Goal: Communication & Community: Answer question/provide support

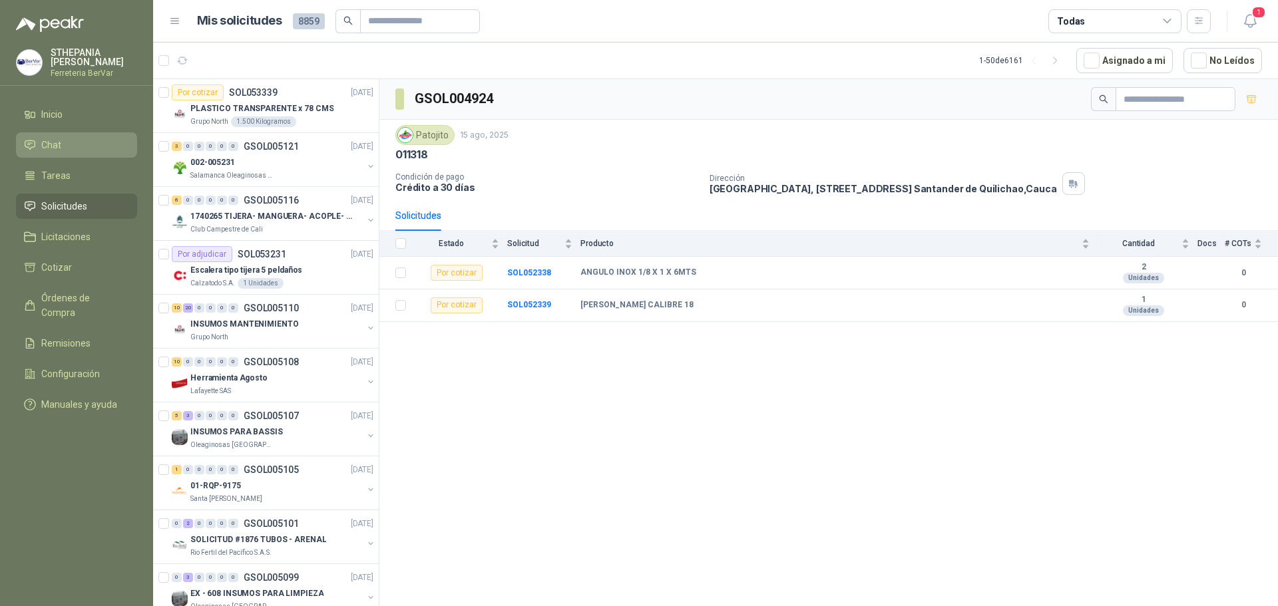
click at [62, 148] on li "Chat" at bounding box center [76, 145] width 105 height 15
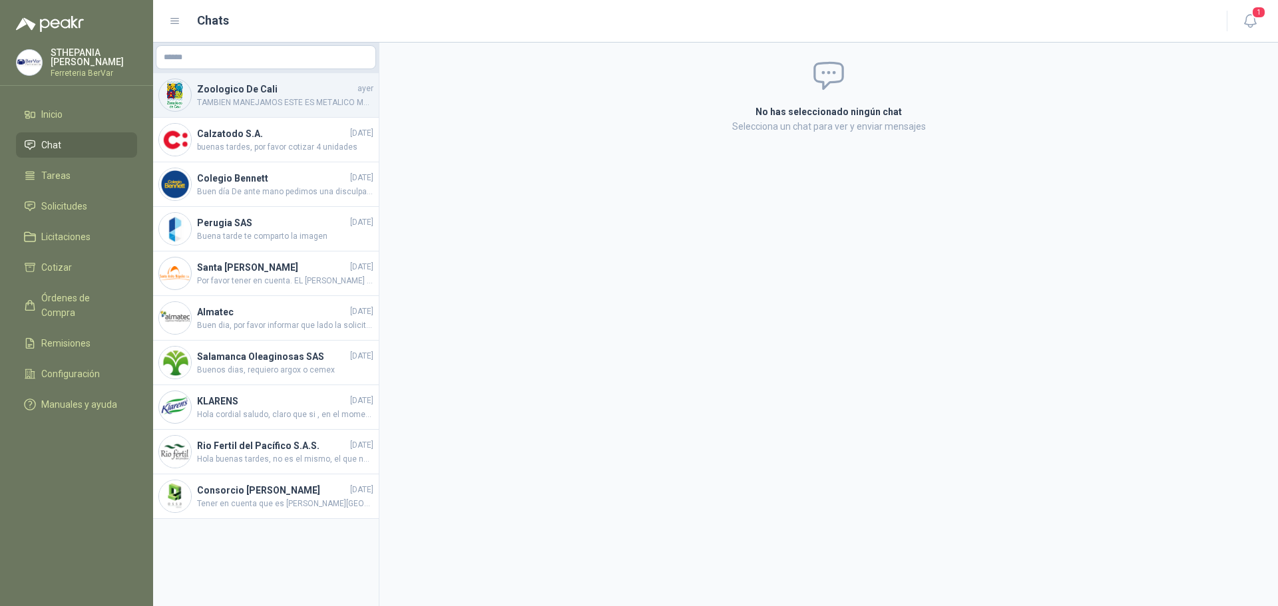
click at [270, 93] on h4 "Zoologico De Cali" at bounding box center [276, 89] width 158 height 15
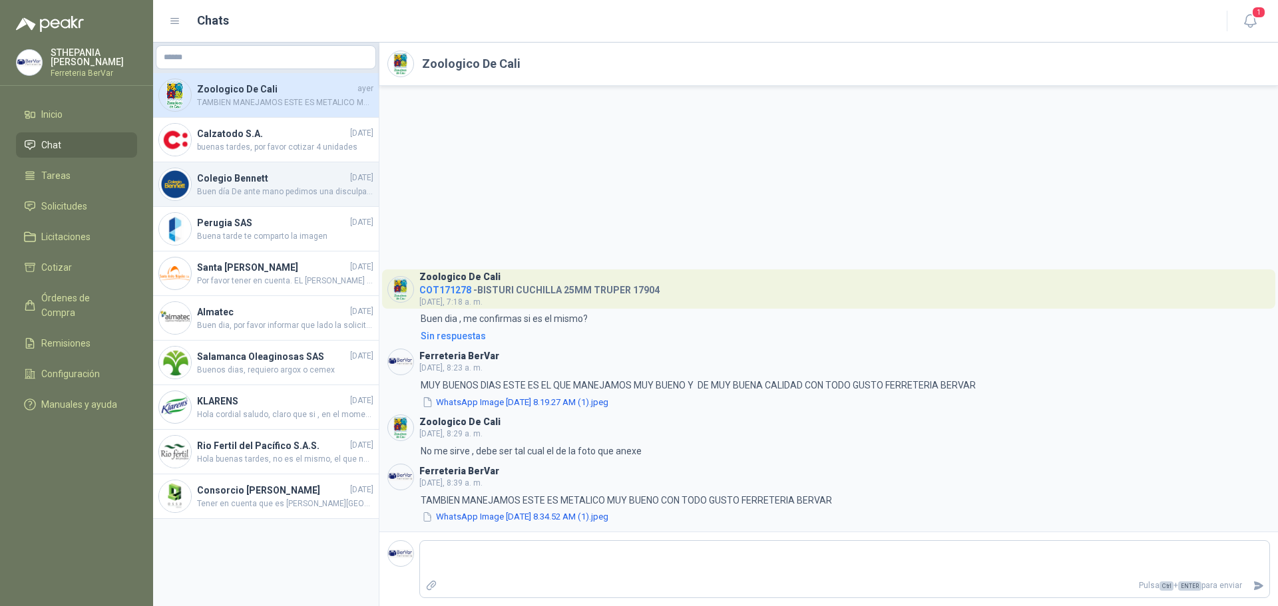
click at [282, 186] on span "Buen día De ante mano pedimos una disculpa por lo sucedido, novedad de la cotiz…" at bounding box center [285, 192] width 176 height 13
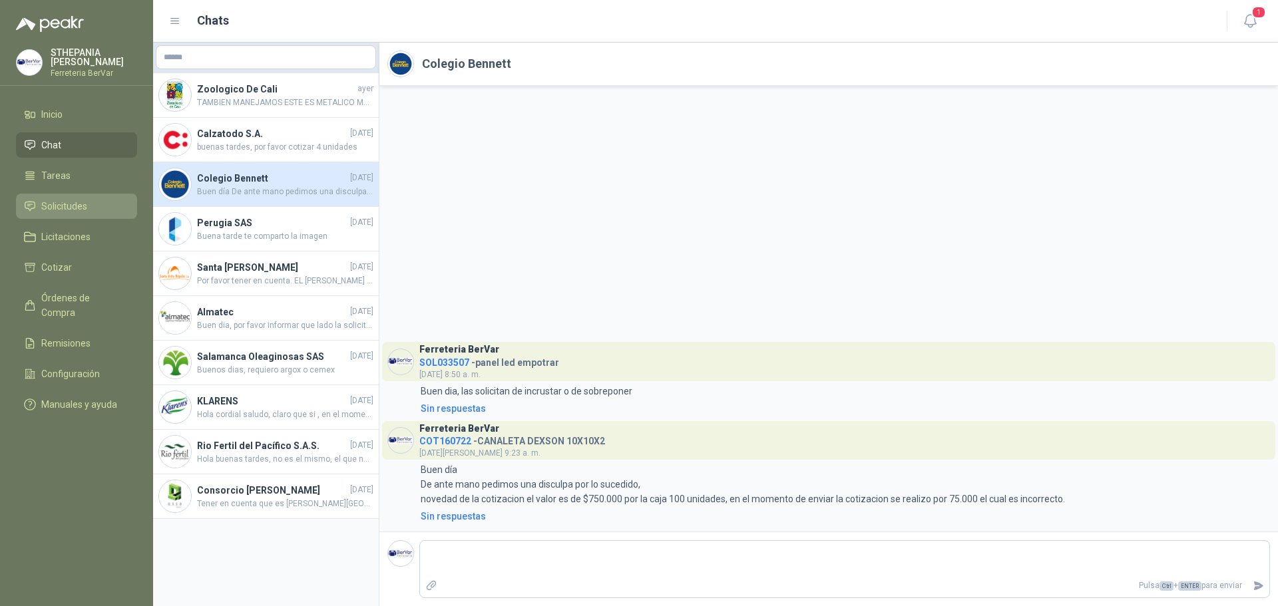
click at [73, 208] on span "Solicitudes" at bounding box center [64, 206] width 46 height 15
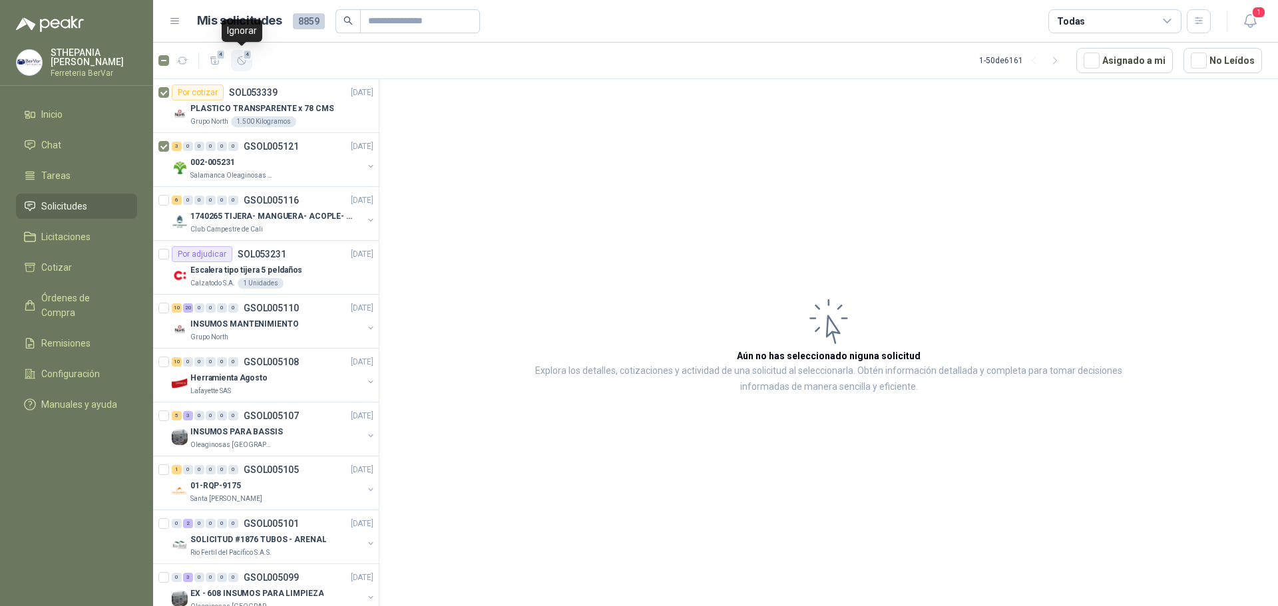
click at [244, 61] on icon "button" at bounding box center [241, 60] width 11 height 11
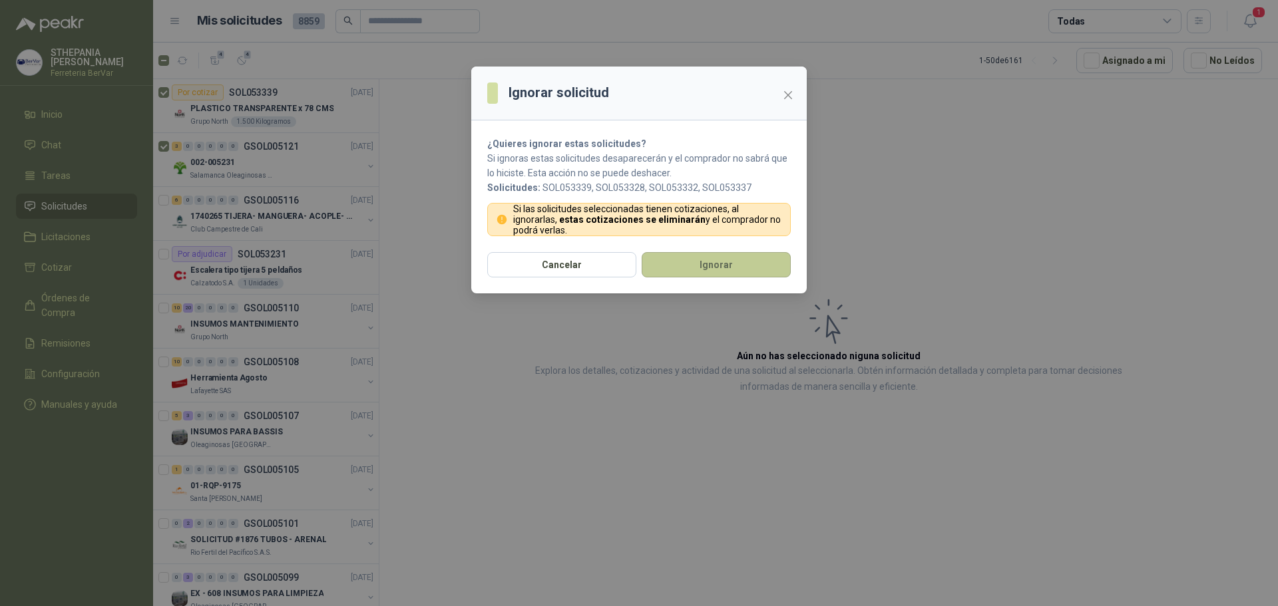
click at [698, 269] on button "Ignorar" at bounding box center [716, 264] width 149 height 25
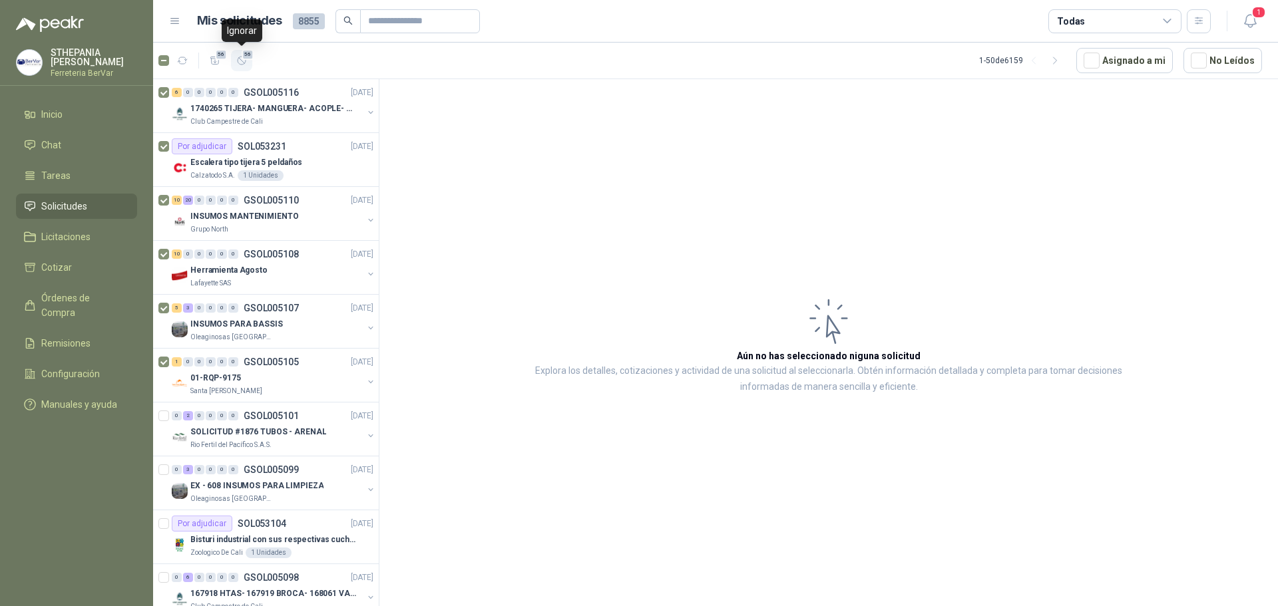
click at [252, 55] on span "56" at bounding box center [248, 54] width 13 height 11
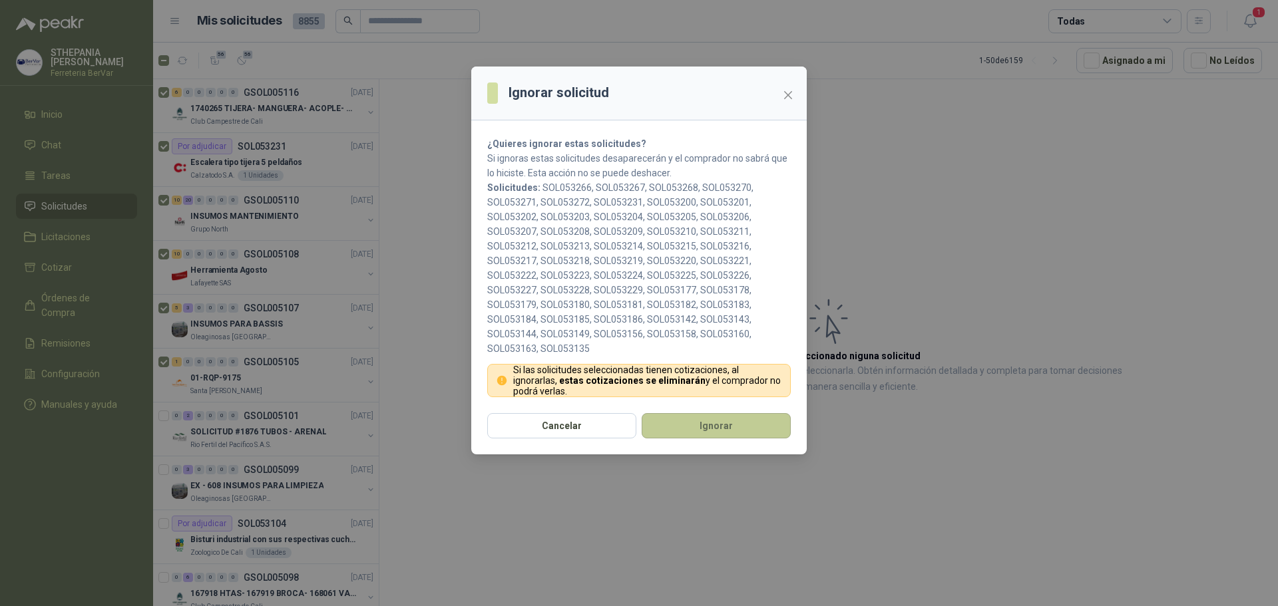
click at [710, 432] on button "Ignorar" at bounding box center [716, 425] width 149 height 25
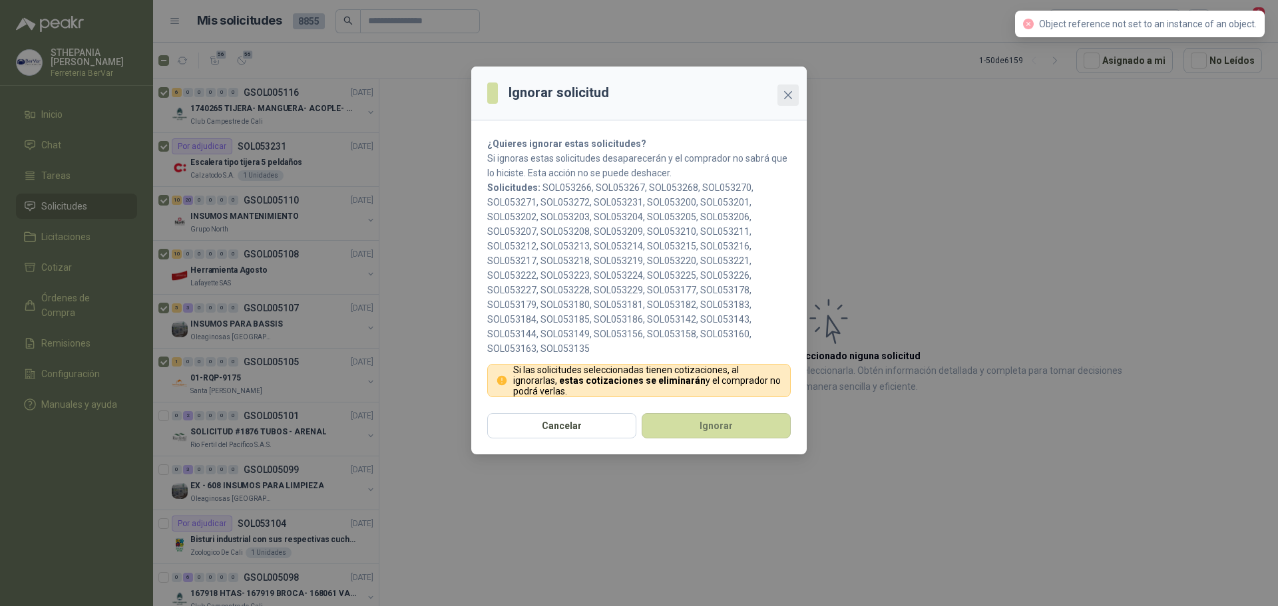
click at [790, 97] on icon "close" at bounding box center [788, 95] width 8 height 8
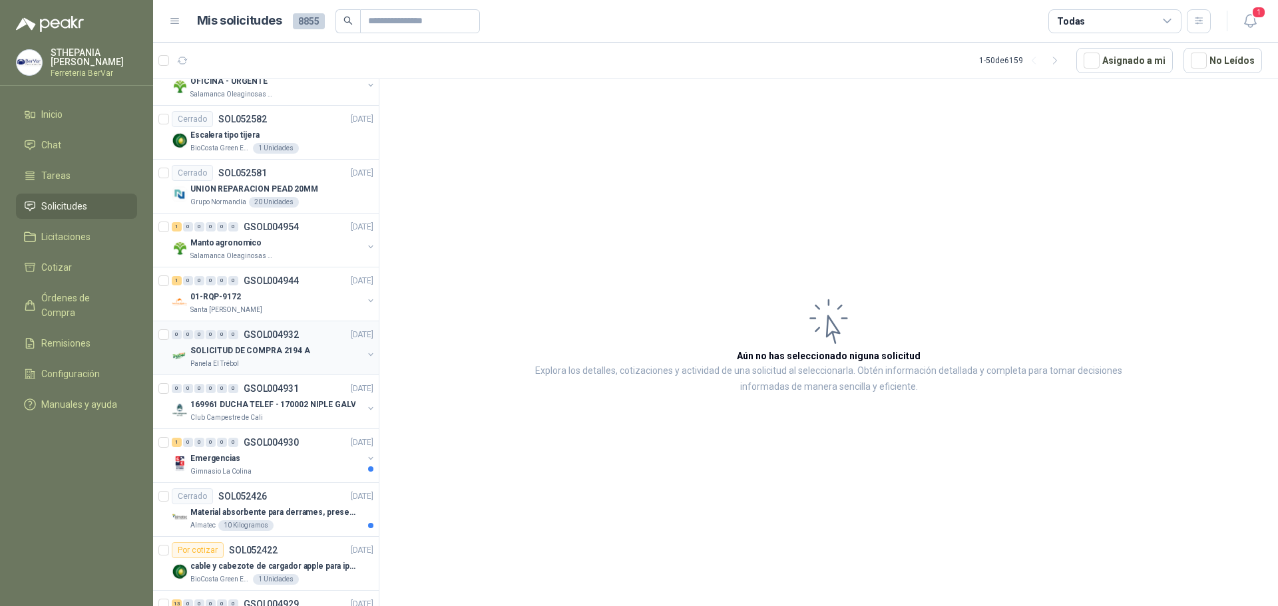
scroll to position [2193, 0]
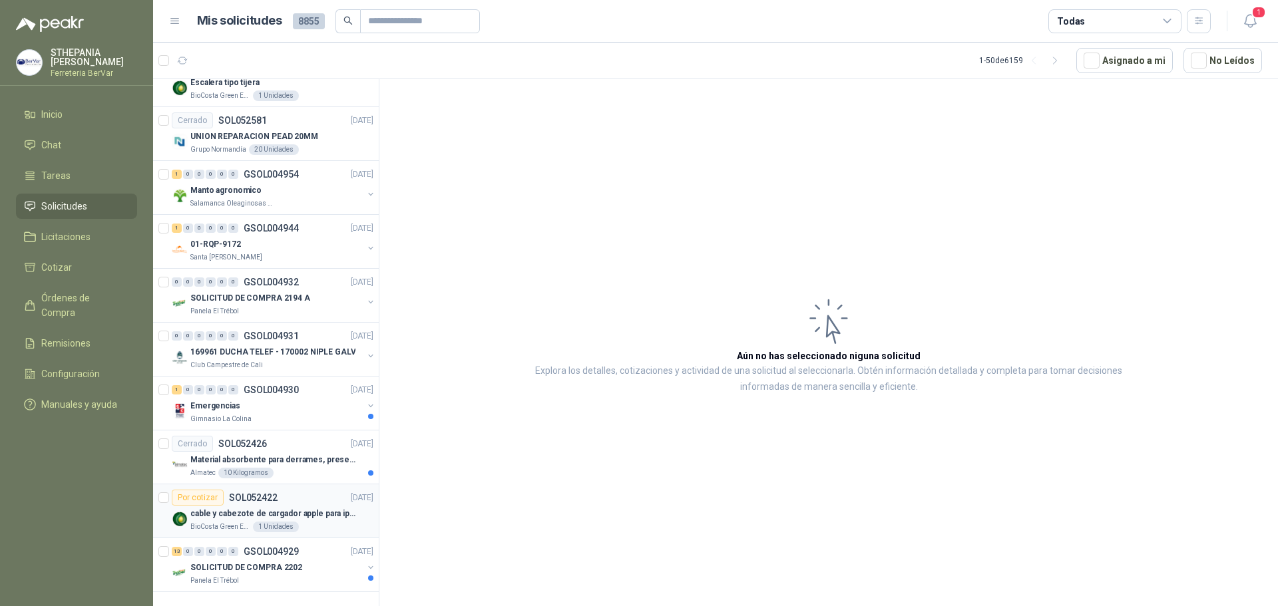
click at [238, 493] on p "SOL052422" at bounding box center [253, 497] width 49 height 9
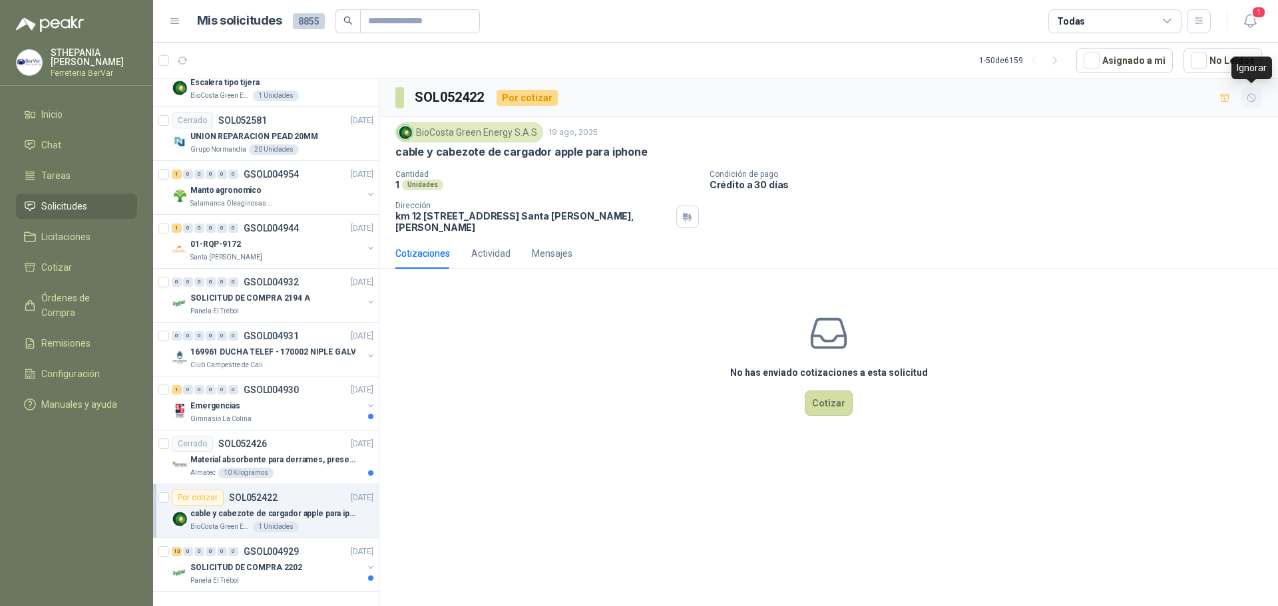
click at [1254, 100] on icon "button" at bounding box center [1251, 98] width 11 height 11
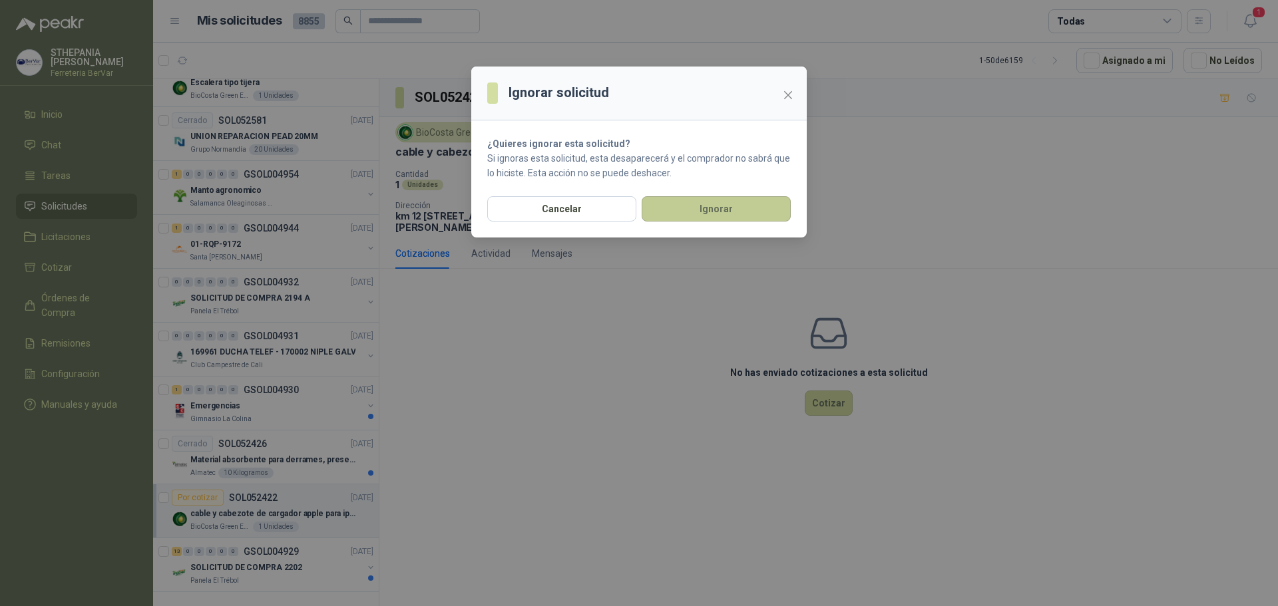
click at [741, 210] on button "Ignorar" at bounding box center [716, 208] width 149 height 25
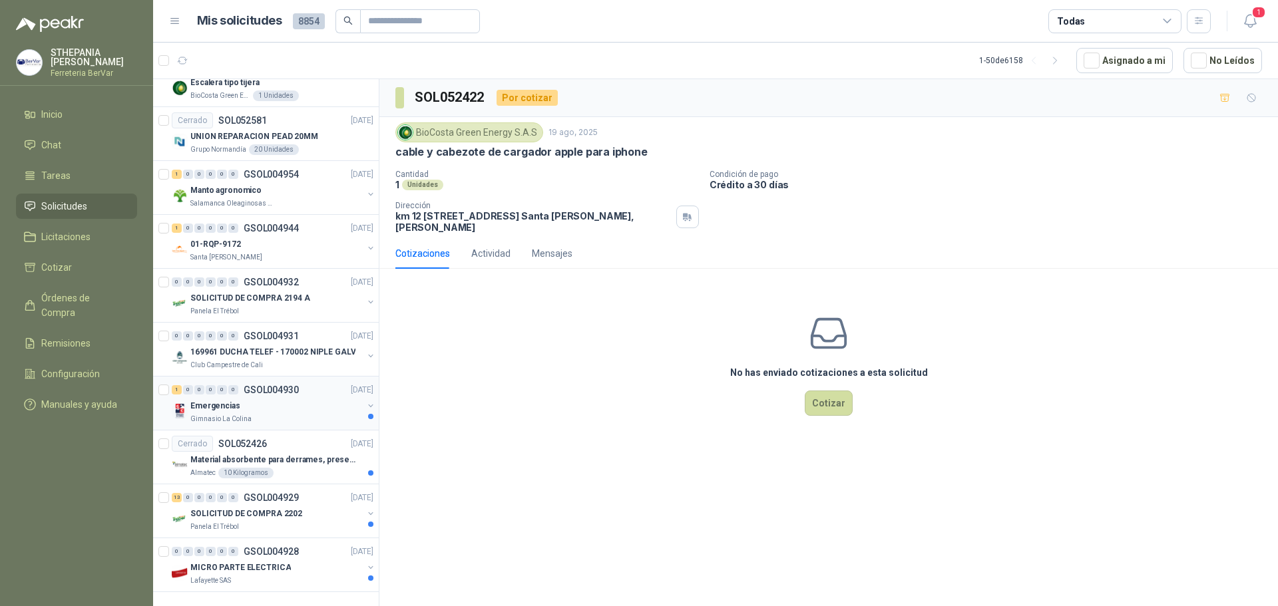
click at [248, 398] on div "Emergencias" at bounding box center [276, 406] width 172 height 16
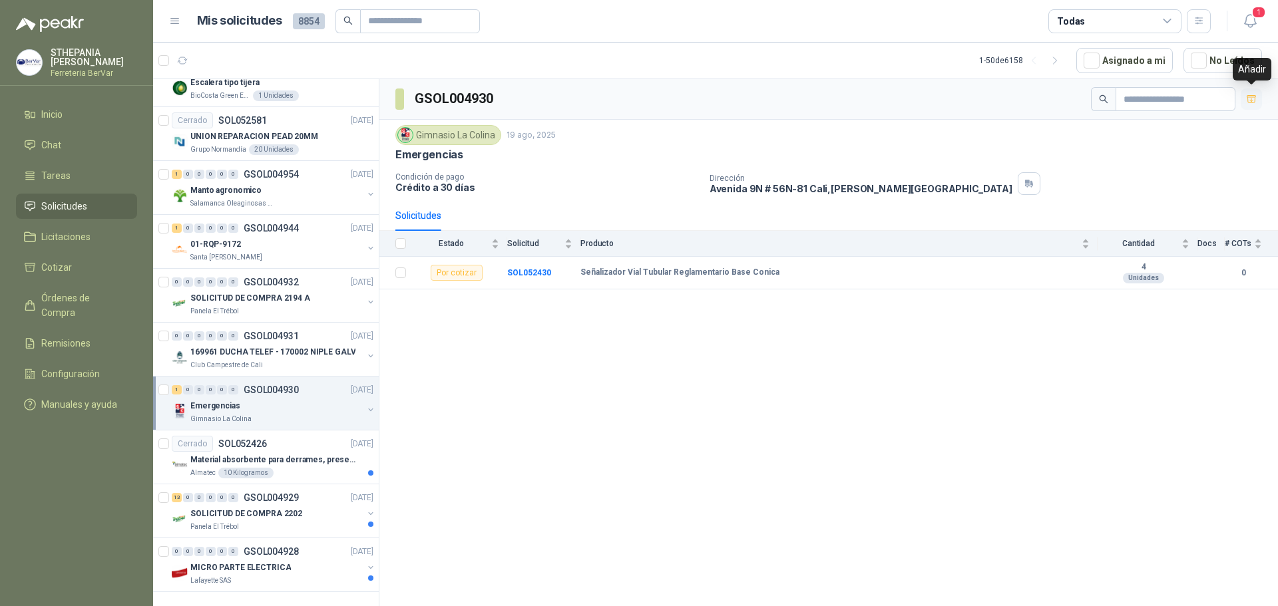
click at [1253, 98] on icon "button" at bounding box center [1251, 99] width 11 height 11
click at [1253, 101] on icon "button" at bounding box center [1251, 100] width 8 height 5
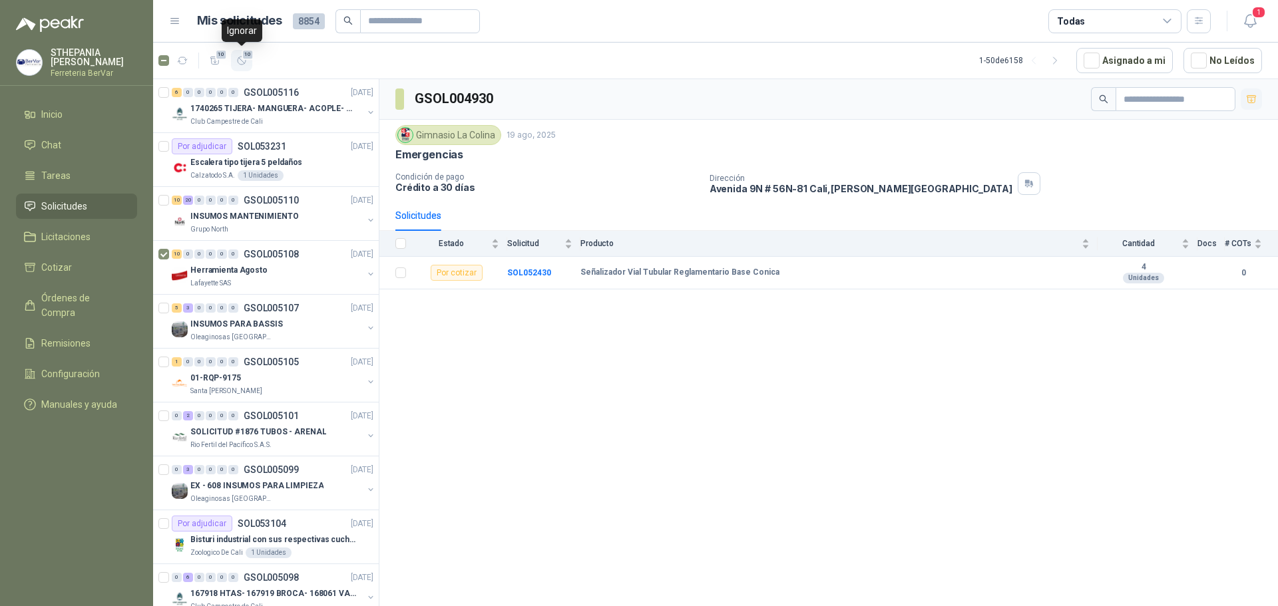
click at [248, 57] on span "10" at bounding box center [248, 54] width 13 height 11
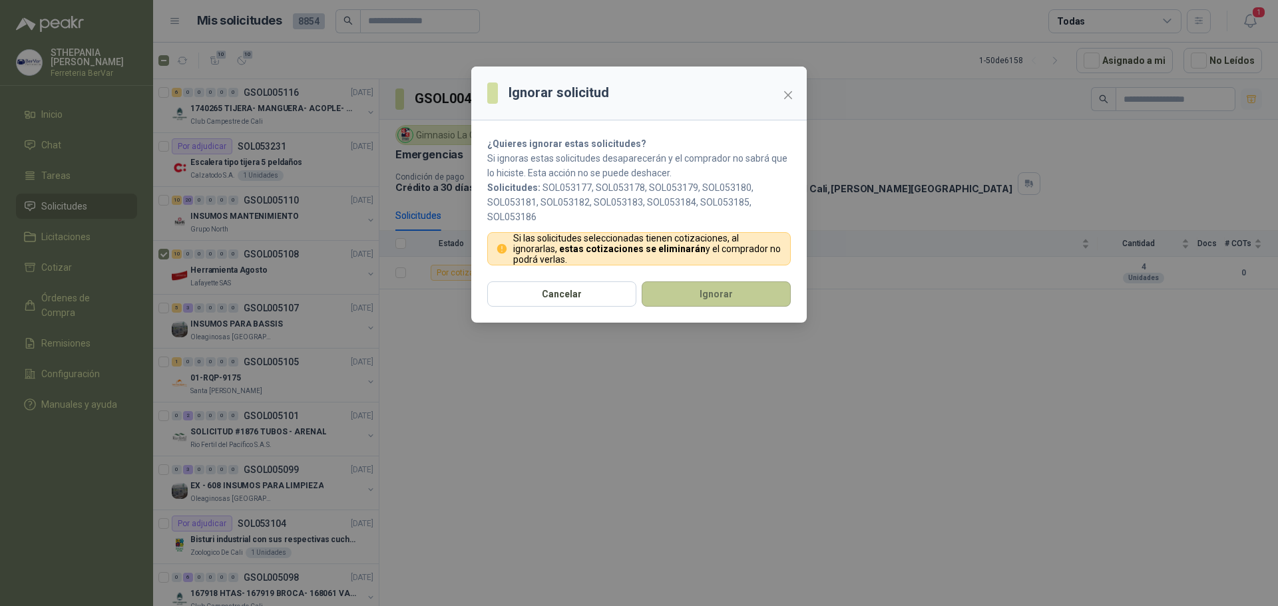
click at [743, 296] on button "Ignorar" at bounding box center [716, 294] width 149 height 25
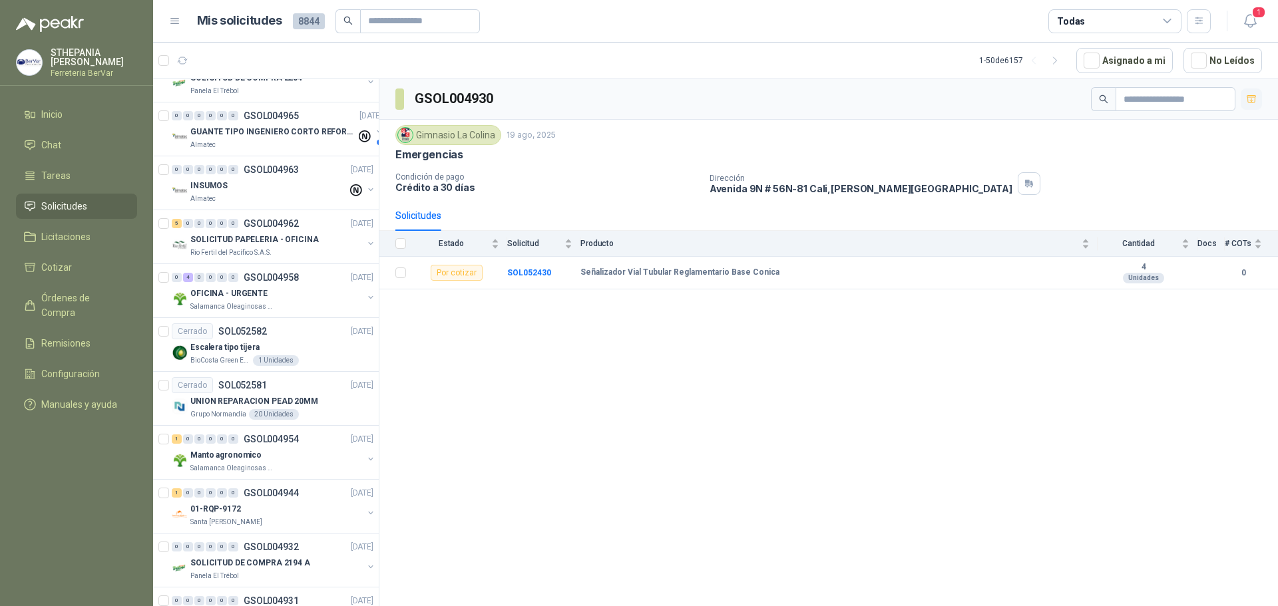
scroll to position [2193, 0]
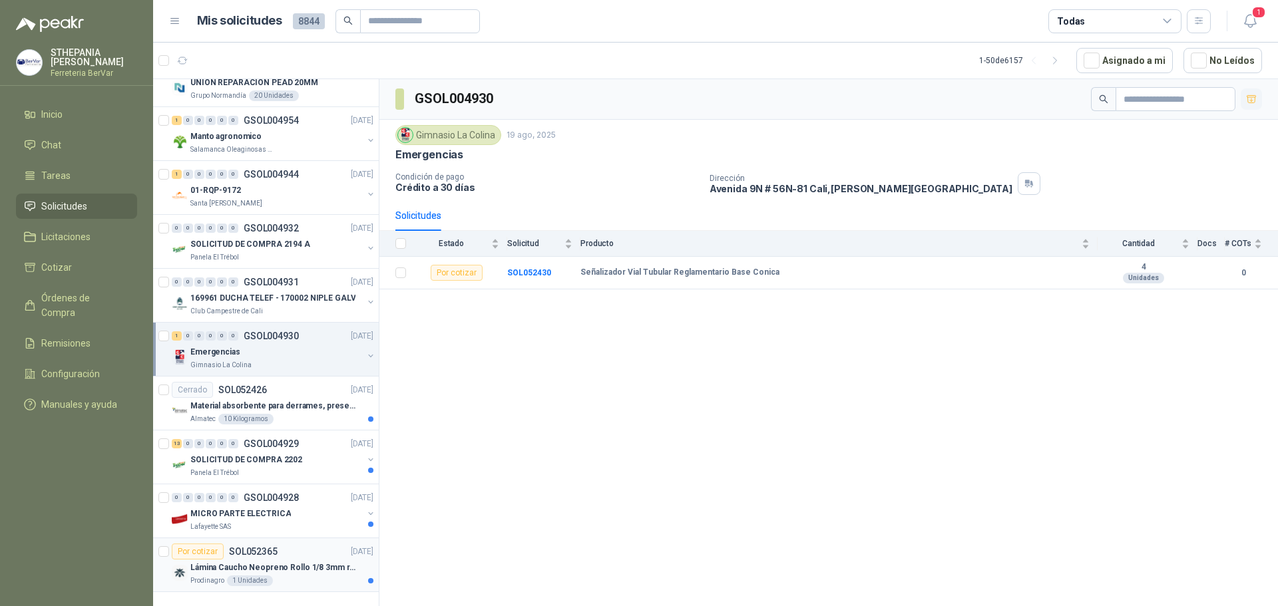
click at [198, 545] on div "Por cotizar" at bounding box center [198, 552] width 52 height 16
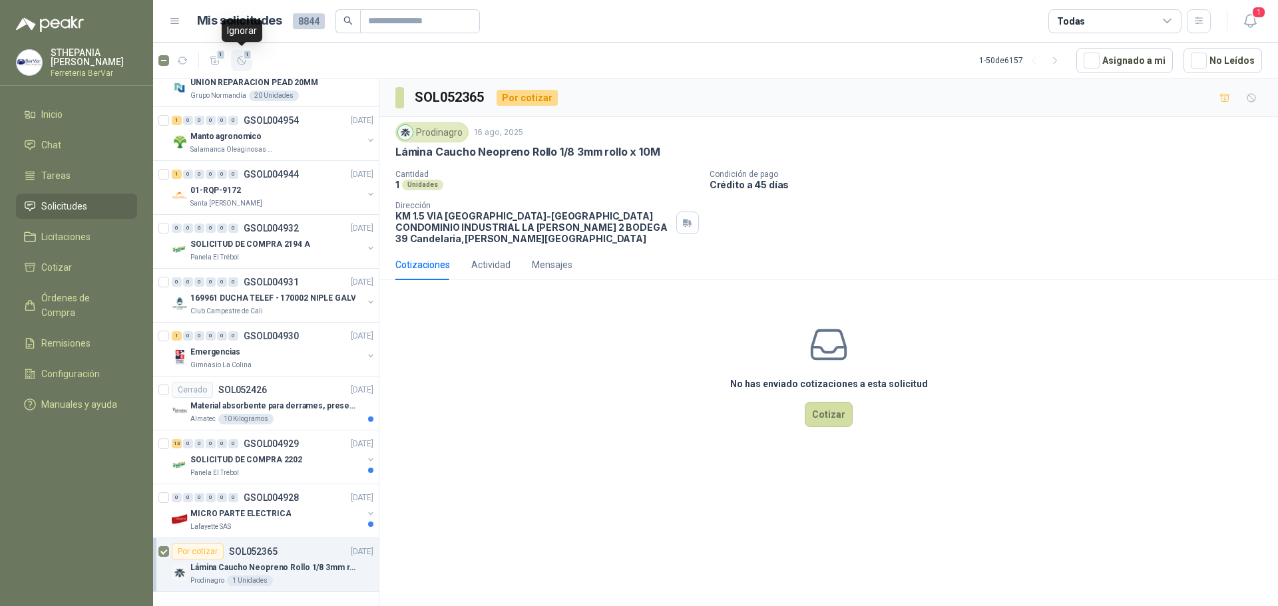
click at [240, 60] on icon "button" at bounding box center [241, 60] width 11 height 11
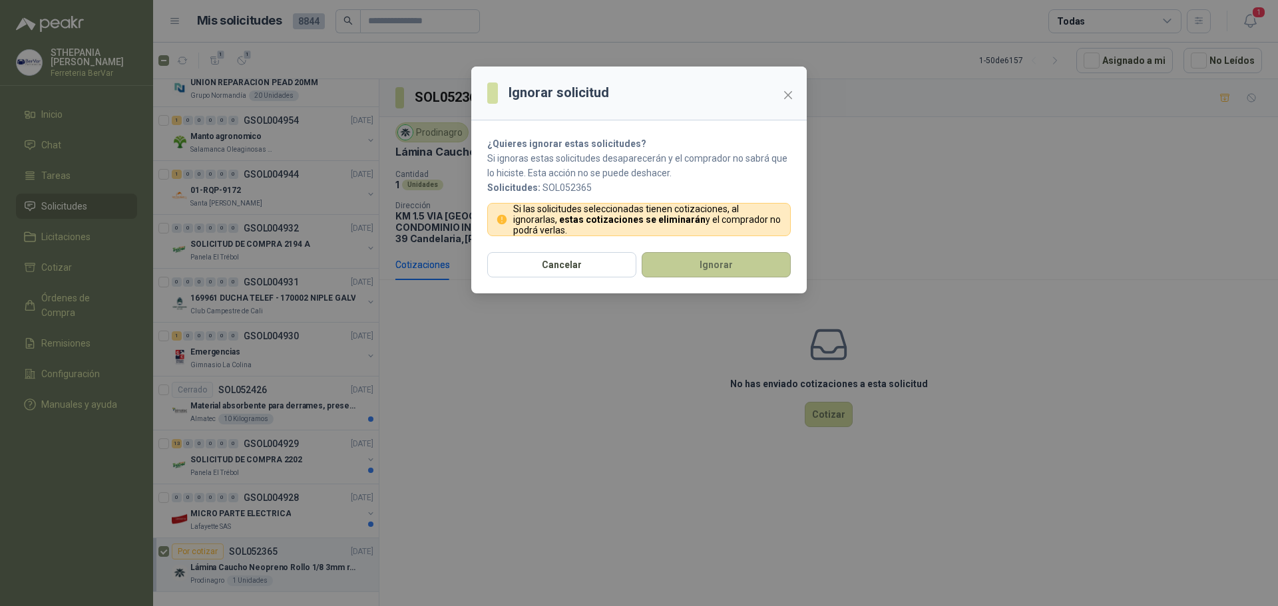
click at [692, 262] on button "Ignorar" at bounding box center [716, 264] width 149 height 25
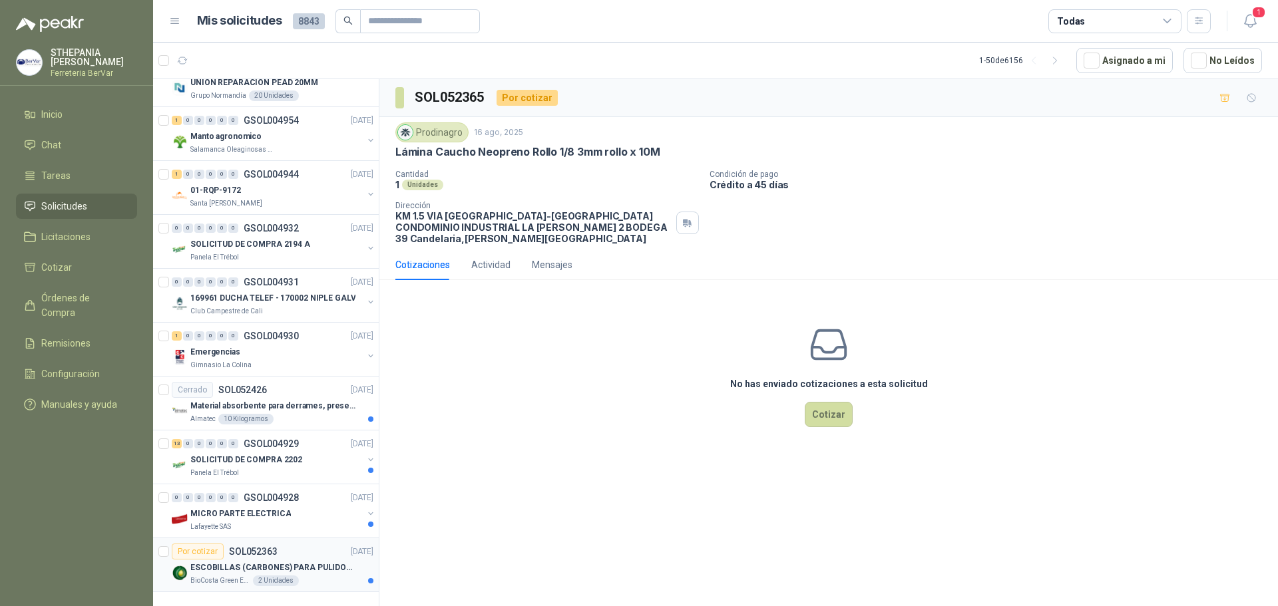
click at [226, 547] on div "Por cotizar SOL052363" at bounding box center [225, 552] width 106 height 16
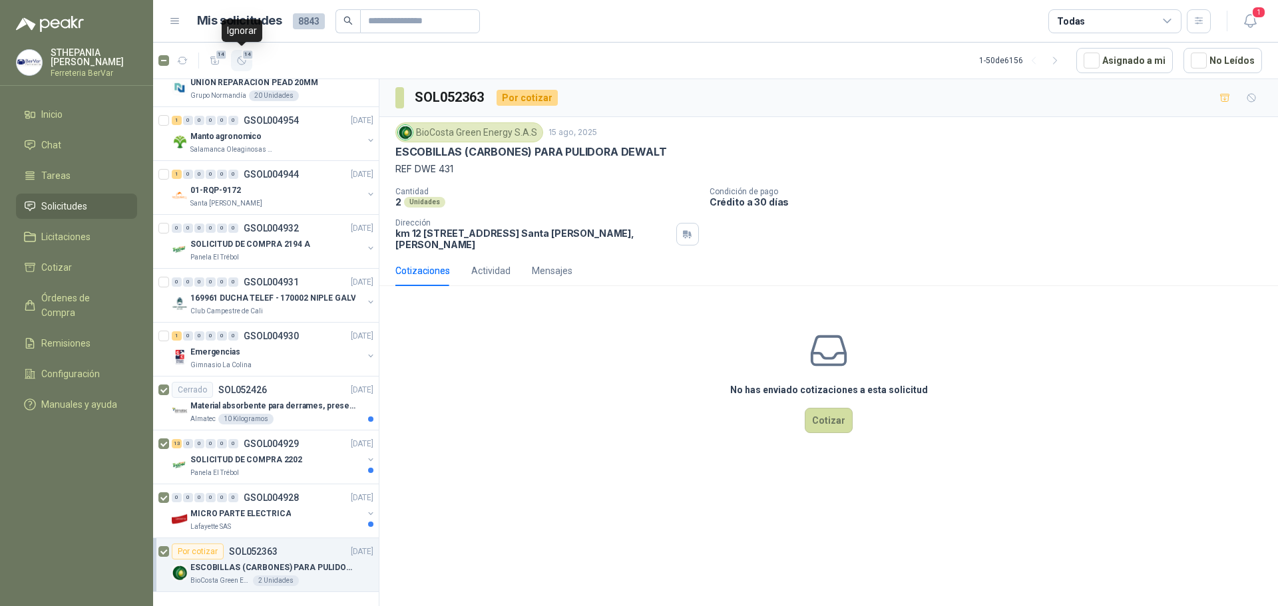
click at [240, 59] on icon "button" at bounding box center [241, 60] width 11 height 11
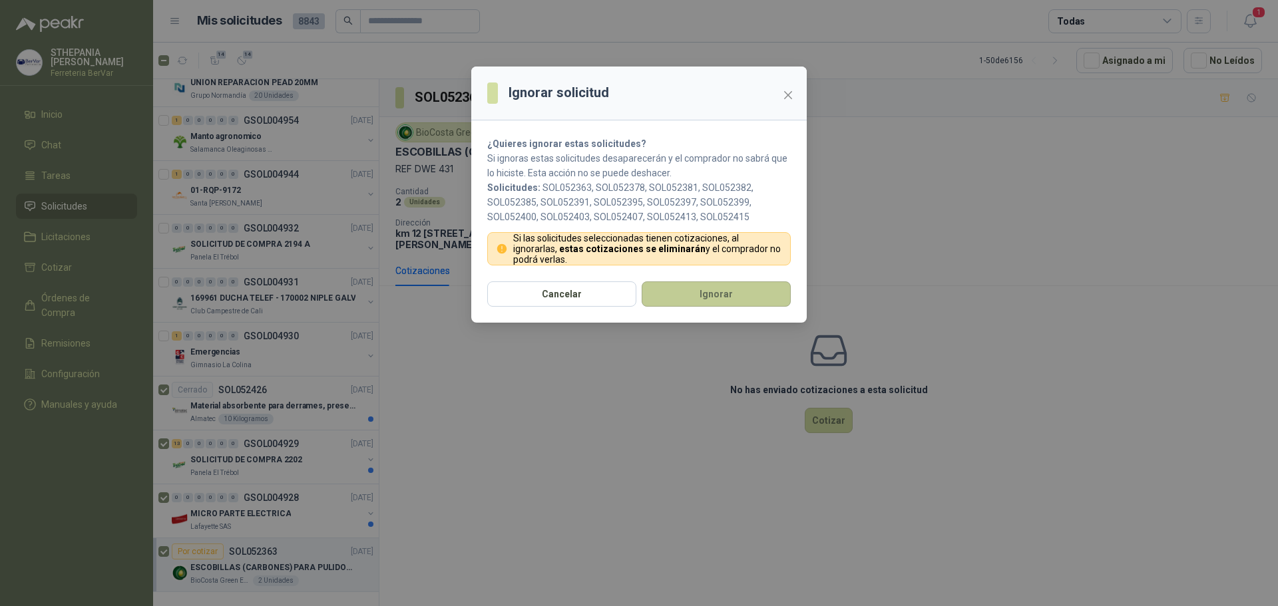
click at [714, 302] on button "Ignorar" at bounding box center [716, 294] width 149 height 25
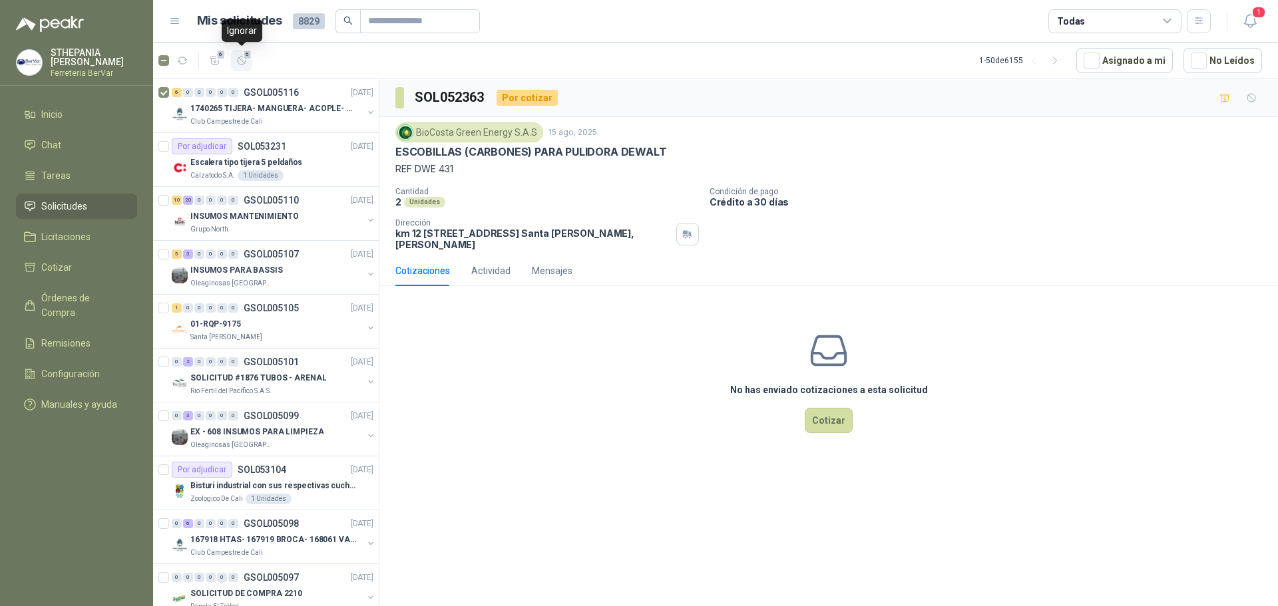
click at [238, 57] on icon "button" at bounding box center [241, 60] width 11 height 11
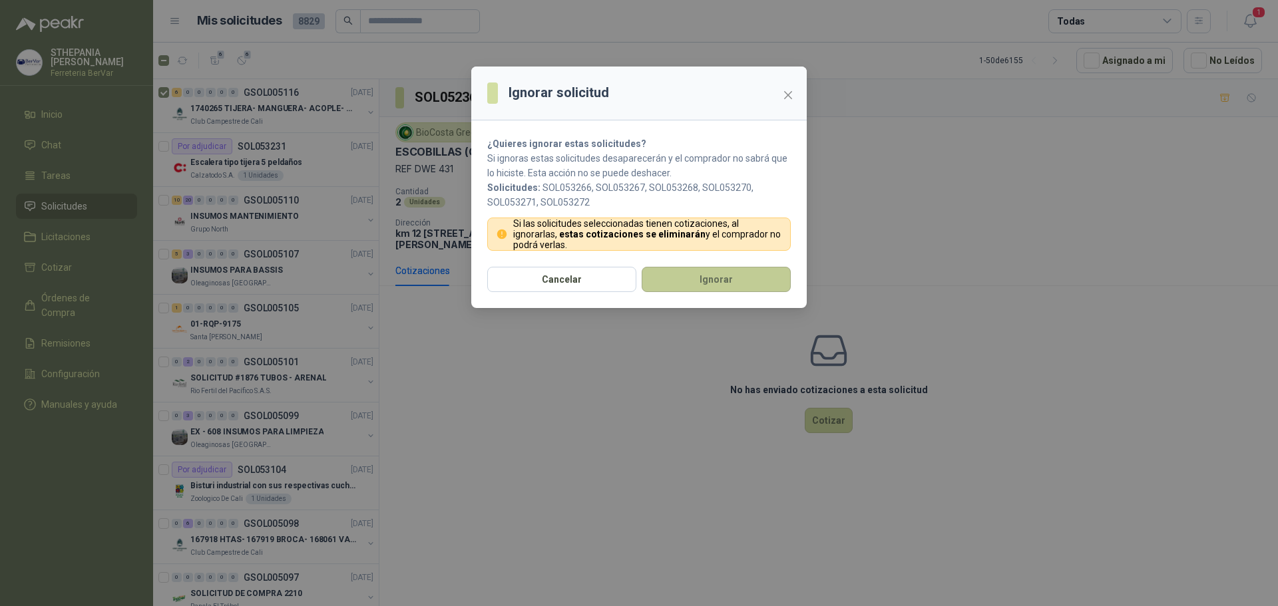
click at [673, 282] on button "Ignorar" at bounding box center [716, 279] width 149 height 25
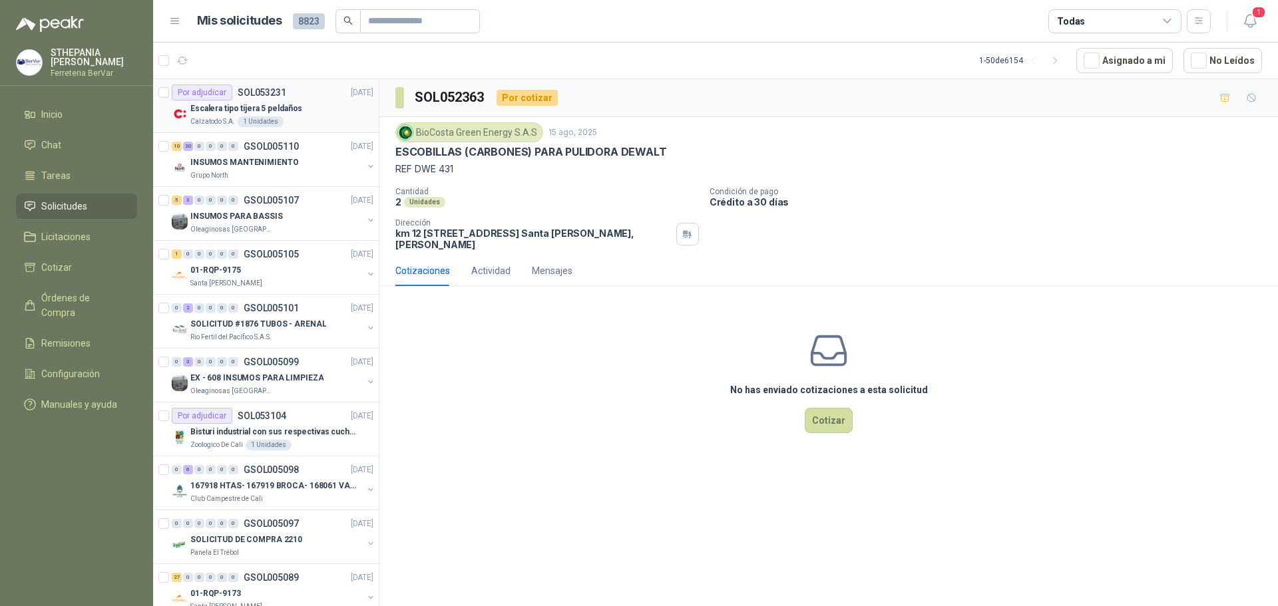
click at [267, 103] on p "Escalera tipo tijera 5 peldaños" at bounding box center [246, 109] width 112 height 13
